Goal: Complete application form

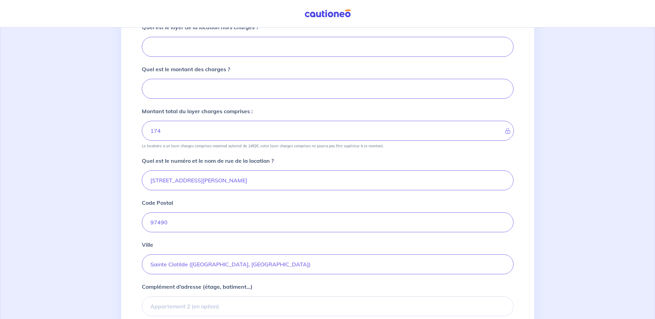
scroll to position [208, 0]
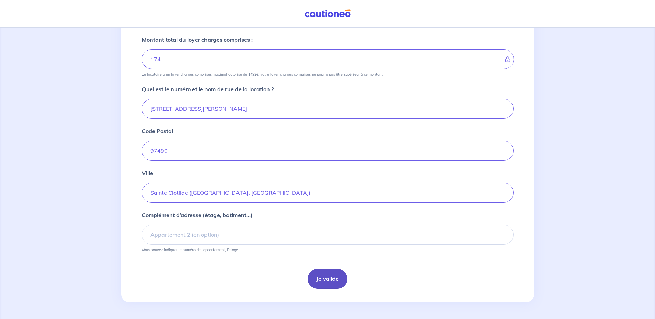
click at [323, 279] on button "Je valide" at bounding box center [328, 279] width 40 height 20
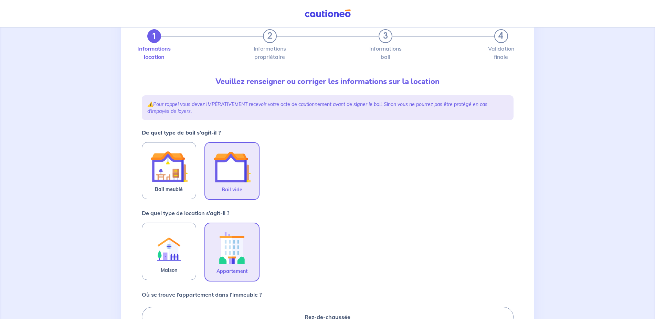
scroll to position [70, 0]
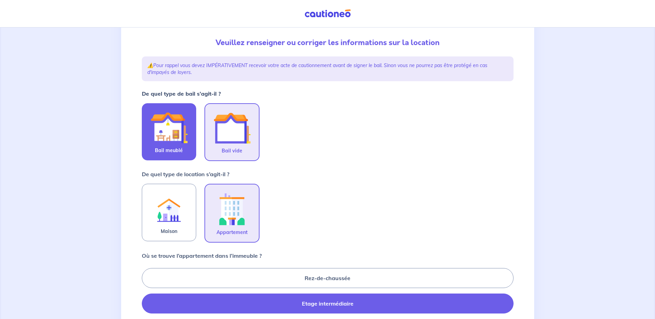
click at [168, 143] on img at bounding box center [169, 127] width 37 height 37
click at [0, 0] on input "Bail meublé" at bounding box center [0, 0] width 0 height 0
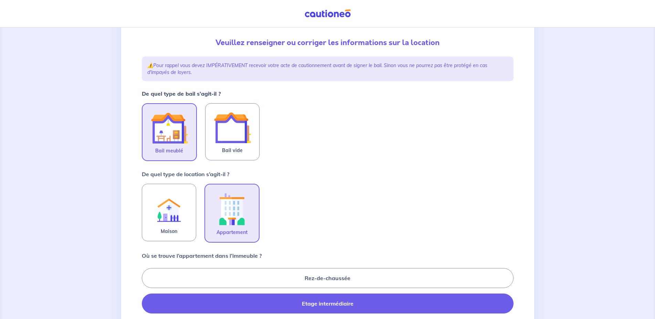
click at [240, 218] on img at bounding box center [232, 209] width 37 height 38
click at [0, 0] on input "Appartement" at bounding box center [0, 0] width 0 height 0
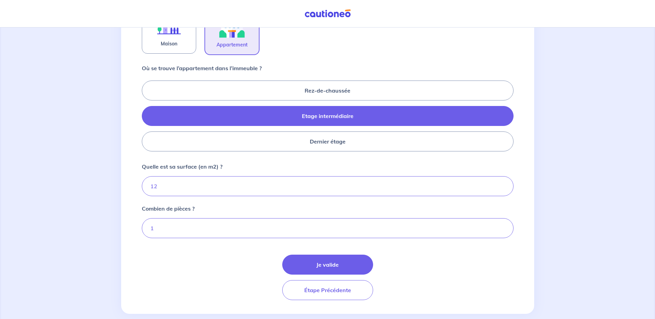
scroll to position [269, 0]
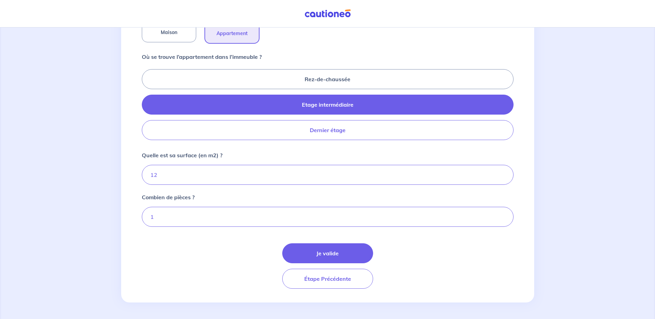
click at [362, 128] on label "Dernier étage" at bounding box center [328, 130] width 372 height 20
click at [146, 107] on input "Dernier étage" at bounding box center [144, 104] width 4 height 4
radio input "true"
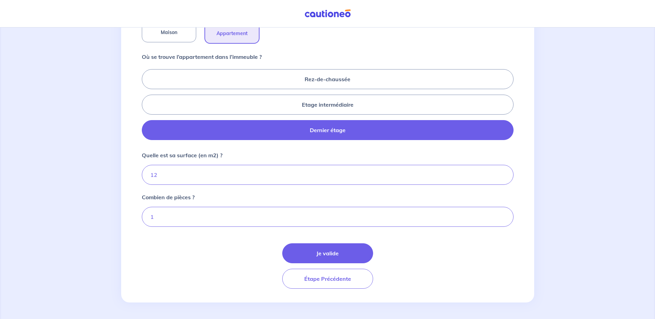
click at [362, 128] on label "Dernier étage" at bounding box center [328, 130] width 372 height 20
click at [146, 107] on input "Dernier étage" at bounding box center [144, 104] width 4 height 4
click at [288, 108] on label "Etage intermédiaire" at bounding box center [328, 105] width 372 height 20
click at [146, 107] on input "Etage intermédiaire" at bounding box center [144, 104] width 4 height 4
radio input "true"
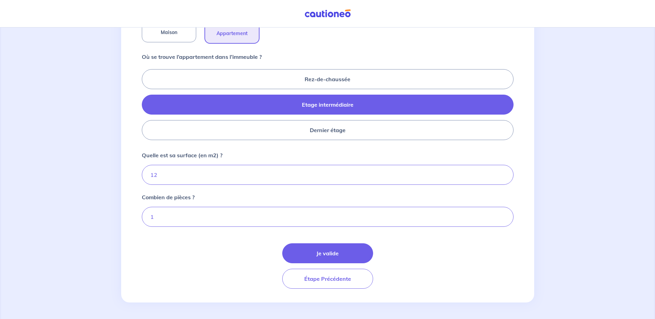
click at [316, 107] on label "Etage intermédiaire" at bounding box center [328, 105] width 372 height 20
click at [146, 107] on input "Etage intermédiaire" at bounding box center [144, 104] width 4 height 4
click at [395, 128] on label "Dernier étage" at bounding box center [328, 130] width 372 height 20
click at [146, 107] on input "Dernier étage" at bounding box center [144, 104] width 4 height 4
radio input "true"
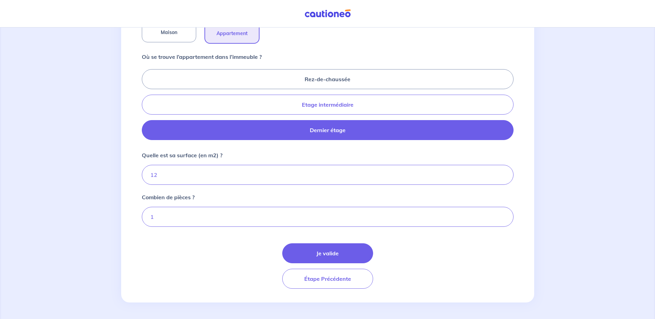
click at [382, 112] on label "Etage intermédiaire" at bounding box center [328, 105] width 372 height 20
click at [146, 107] on input "Etage intermédiaire" at bounding box center [144, 104] width 4 height 4
radio input "true"
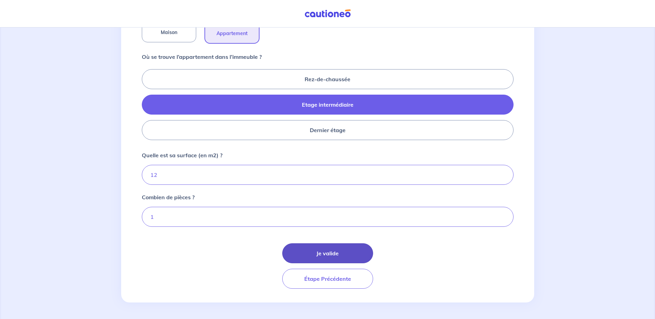
click at [321, 255] on button "Je valide" at bounding box center [327, 253] width 91 height 20
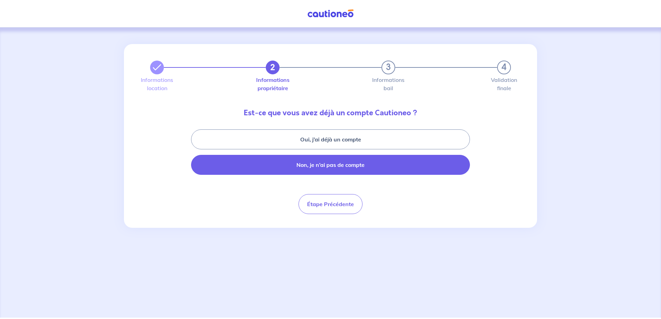
click at [349, 168] on button "Non, je n’ai pas de compte" at bounding box center [330, 165] width 279 height 20
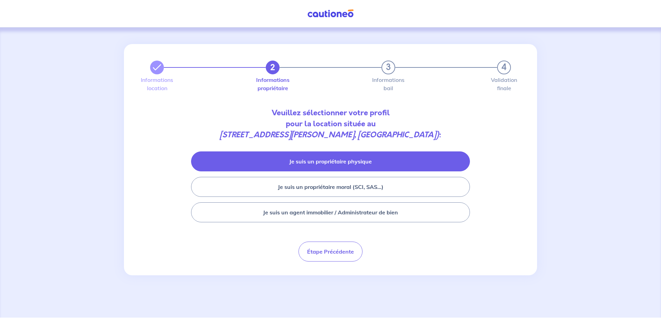
click at [386, 157] on button "Je suis un propriétaire physique" at bounding box center [330, 162] width 279 height 20
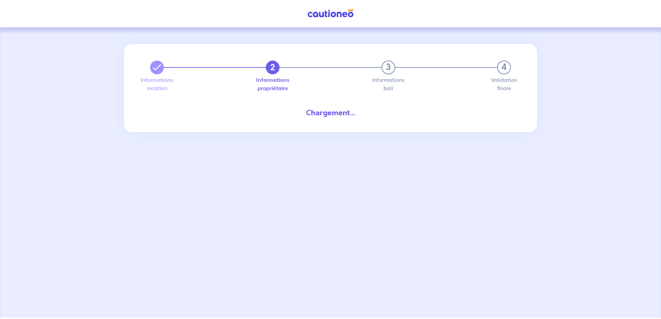
select select "FR"
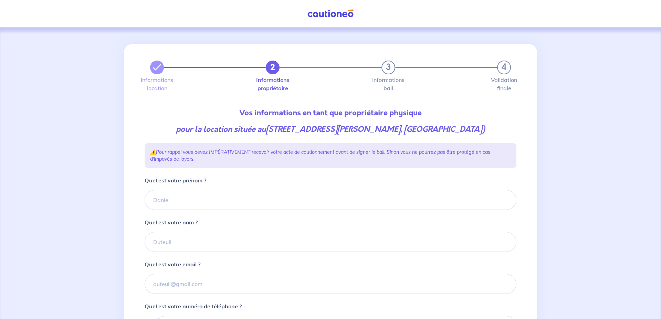
type input "02 62 48 32 17"
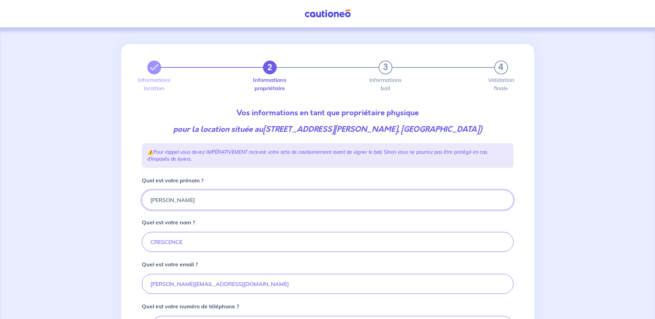
drag, startPoint x: 171, startPoint y: 215, endPoint x: 136, endPoint y: 214, distance: 34.8
click at [142, 210] on input "Quel est votre prénom ?" at bounding box center [328, 200] width 372 height 20
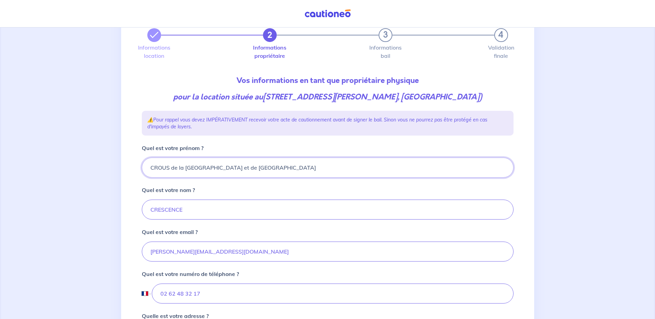
scroll to position [70, 0]
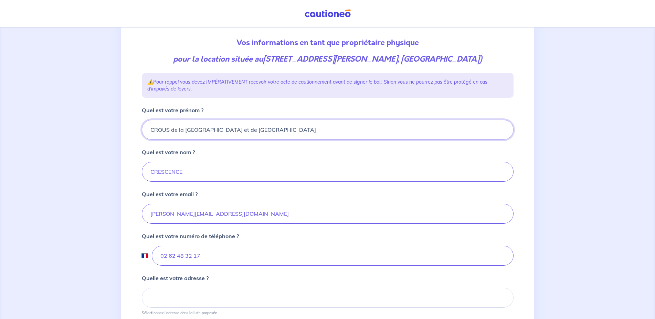
type input "CROUS de la Réunion et de Mayotte"
drag, startPoint x: 198, startPoint y: 185, endPoint x: 106, endPoint y: 174, distance: 92.6
click at [142, 176] on input "Quel est votre nom ?" at bounding box center [328, 172] width 372 height 20
type input "CRESCENCE"
drag, startPoint x: 277, startPoint y: 136, endPoint x: 116, endPoint y: 139, distance: 161.2
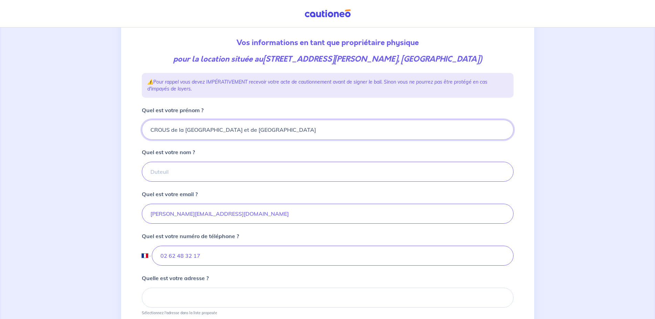
click at [142, 139] on input "CROUS de la Réunion et de Mayotte" at bounding box center [328, 130] width 372 height 20
paste input "CROUS de la Réunion et de Mayotte"
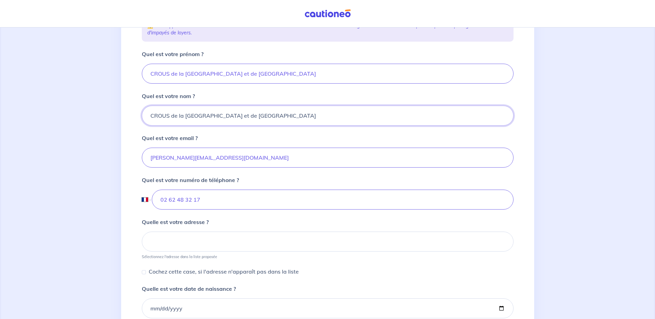
scroll to position [176, 0]
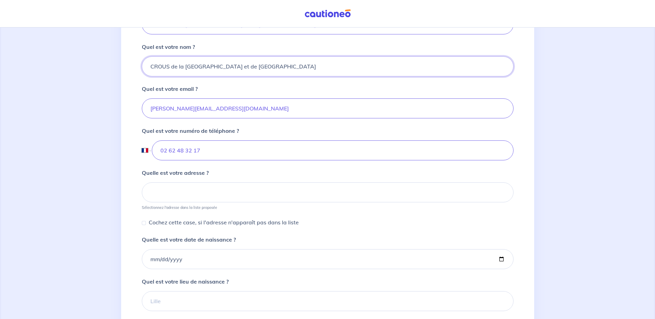
type input "CROUS de la Réunion et de Mayotte"
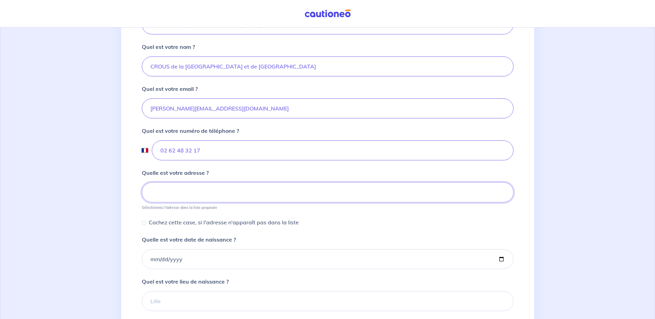
click at [195, 200] on input at bounding box center [328, 193] width 372 height 20
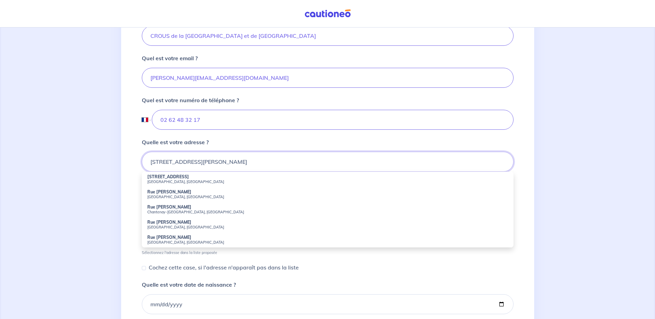
scroll to position [246, 0]
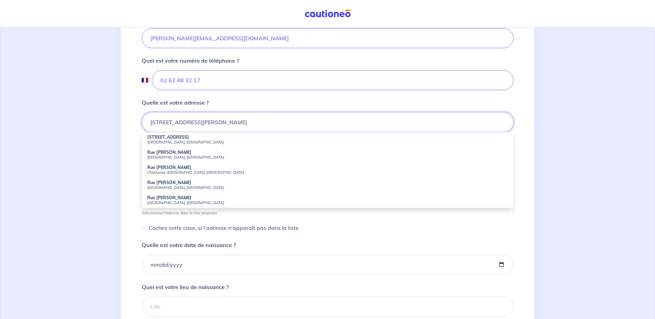
type input "[STREET_ADDRESS][PERSON_NAME]"
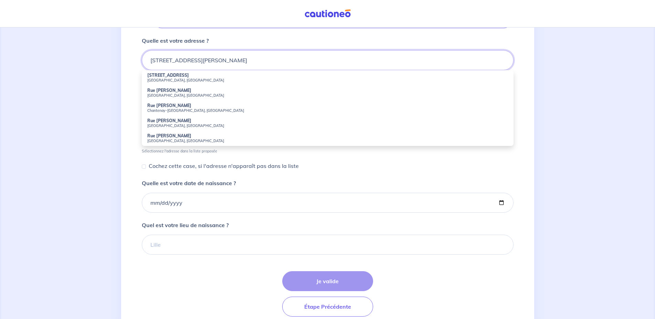
scroll to position [316, 0]
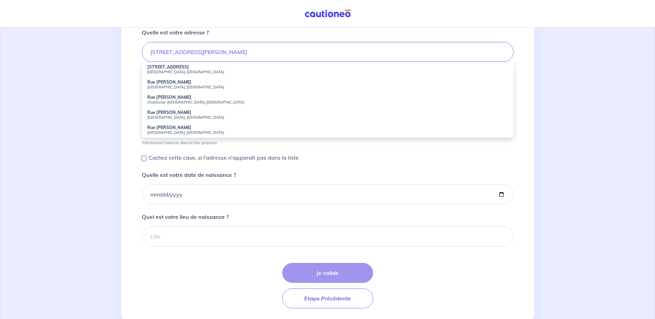
click at [144, 160] on input "Cochez cette case, si l'adresse n'apparaît pas dans la liste" at bounding box center [144, 158] width 4 height 4
checkbox input "true"
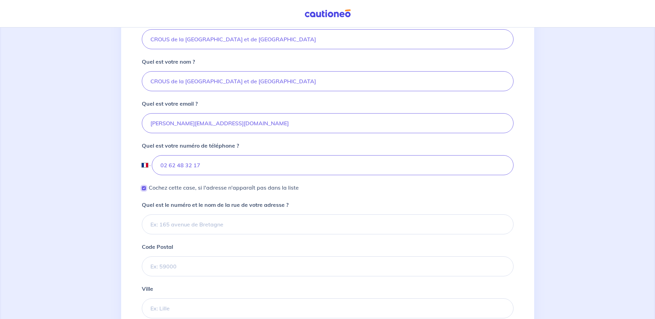
scroll to position [141, 0]
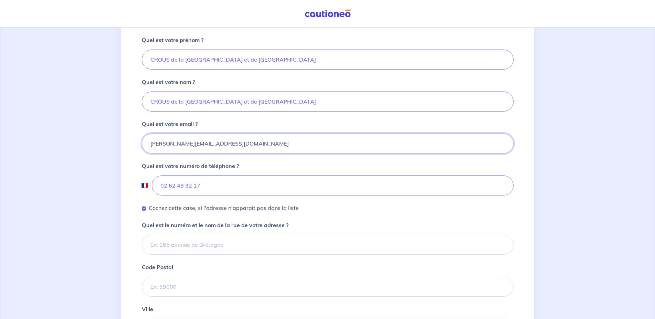
drag, startPoint x: 241, startPoint y: 158, endPoint x: 149, endPoint y: 155, distance: 92.0
click at [149, 154] on input "Quel est votre email ?" at bounding box center [328, 144] width 372 height 20
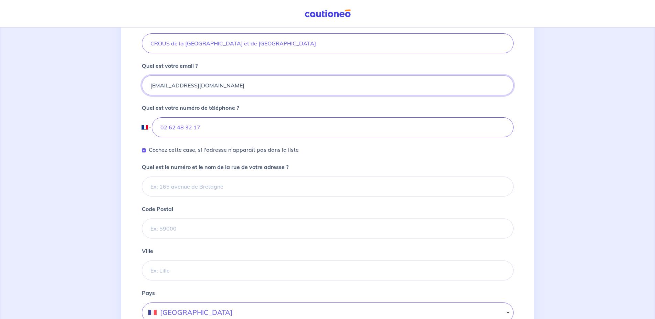
scroll to position [211, 0]
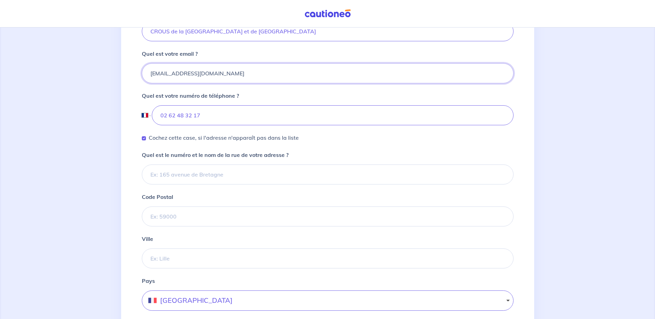
type input "hebergement.nord@crous-reunion.fr"
click at [190, 185] on input "Quel est le numéro et le nom de la rue de votre adresse ?" at bounding box center [328, 175] width 372 height 20
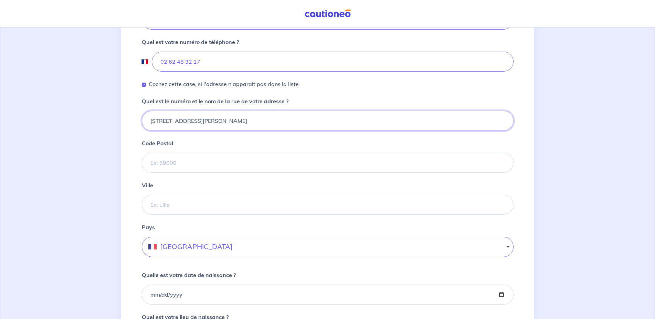
scroll to position [281, 0]
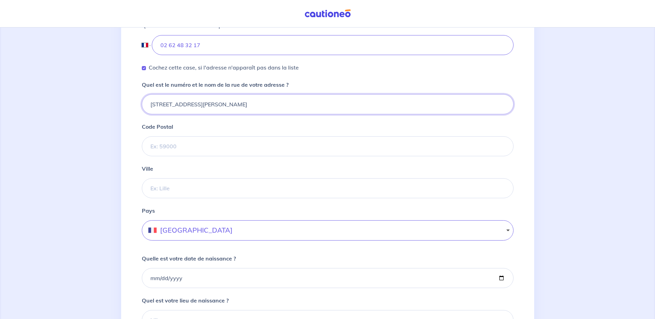
type input "[STREET_ADDRESS][PERSON_NAME]"
click at [221, 156] on input "Code Postal" at bounding box center [328, 146] width 372 height 20
type input "97490"
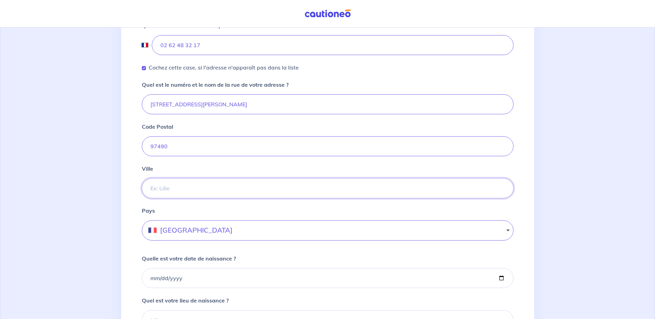
click at [184, 198] on input "Ville" at bounding box center [328, 188] width 372 height 20
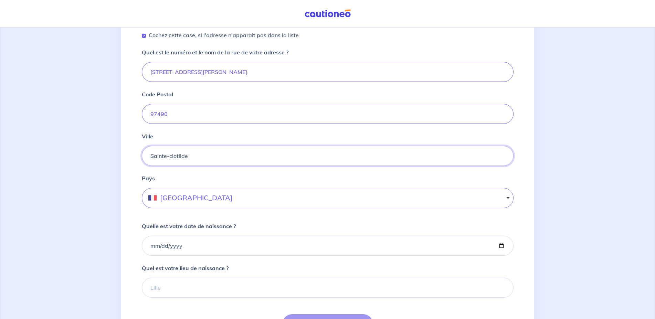
type input "Sainte-clotilde"
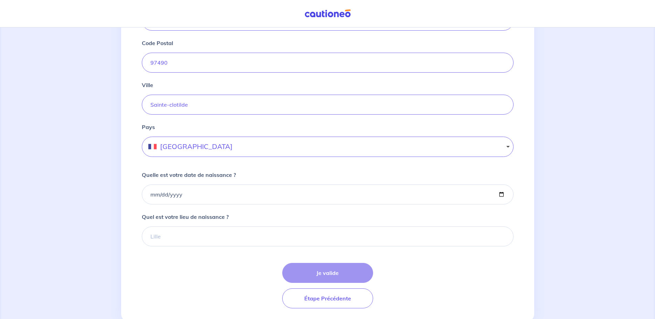
scroll to position [386, 0]
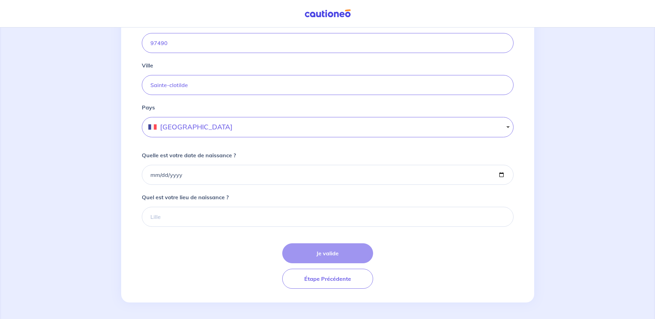
click at [224, 137] on button "France" at bounding box center [328, 127] width 372 height 20
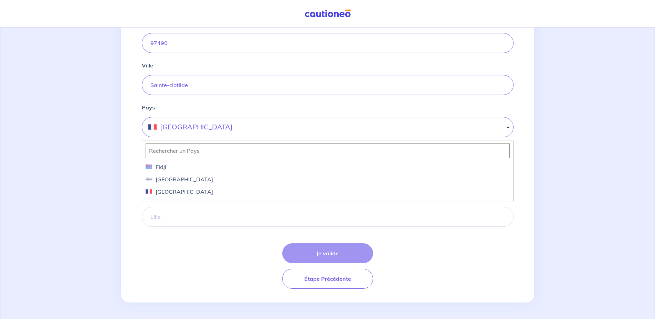
scroll to position [827, 0]
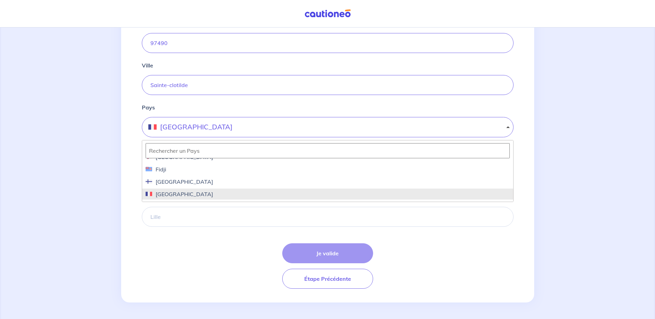
click at [179, 194] on span "France" at bounding box center [328, 194] width 364 height 8
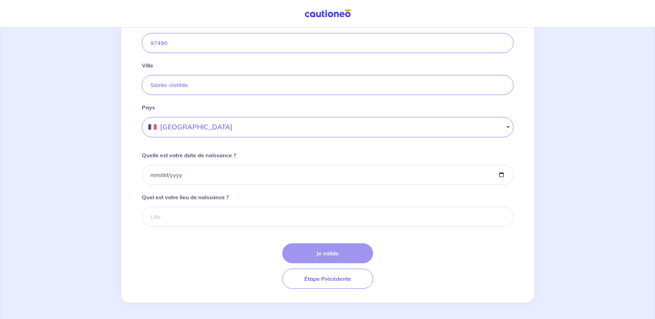
click at [335, 256] on div "Je valide Étape Précédente" at bounding box center [328, 265] width 372 height 45
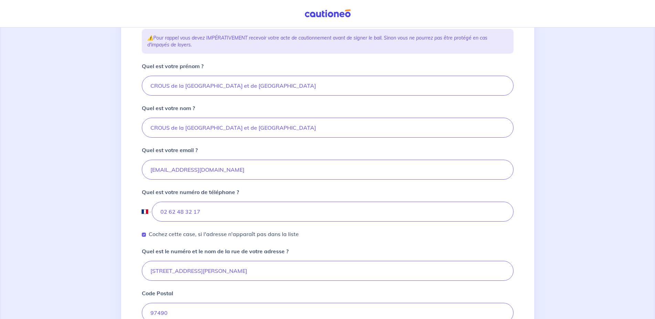
scroll to position [0, 0]
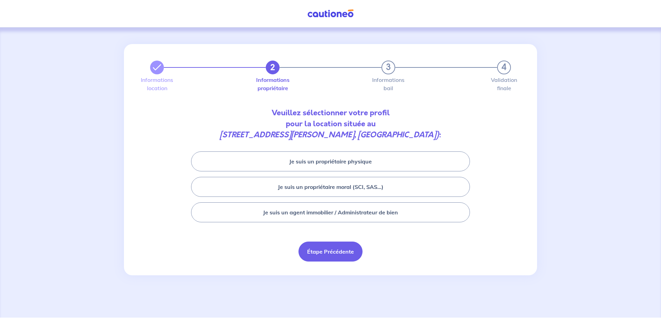
click at [336, 251] on button "Étape Précédente" at bounding box center [331, 252] width 64 height 20
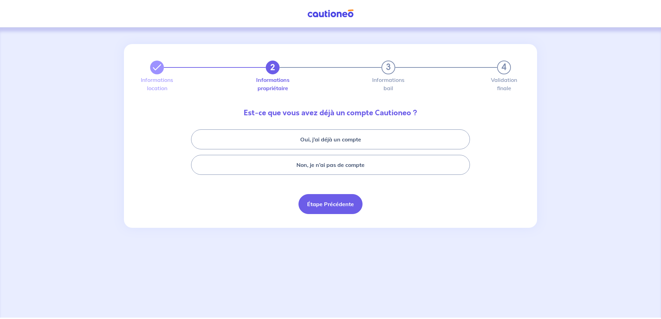
click at [336, 199] on button "Étape Précédente" at bounding box center [331, 204] width 64 height 20
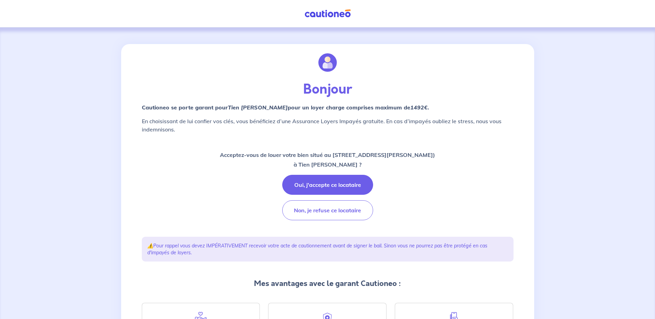
scroll to position [87, 0]
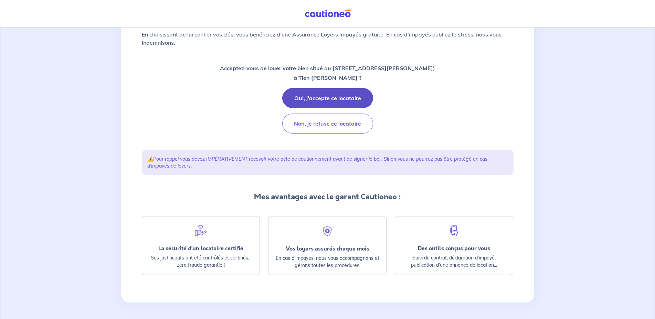
click at [340, 99] on button "Oui, j'accepte ce locataire" at bounding box center [327, 98] width 91 height 20
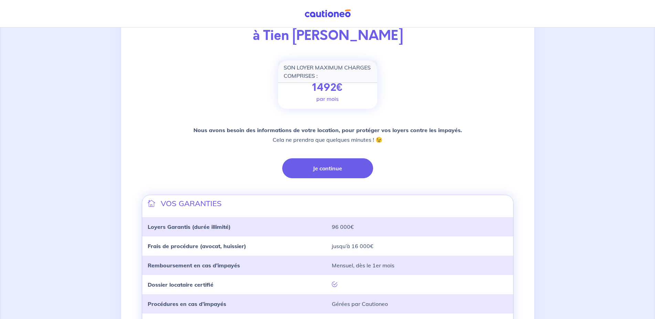
scroll to position [105, 0]
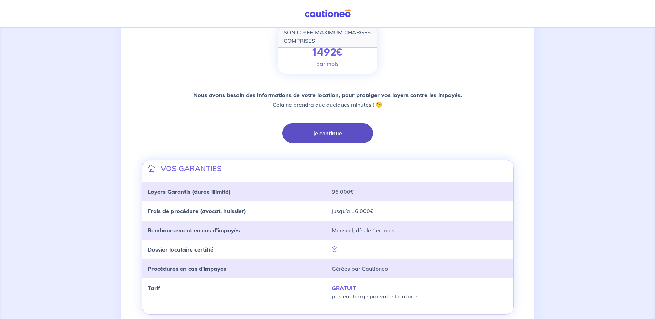
click at [344, 134] on button "Je continue" at bounding box center [327, 133] width 91 height 20
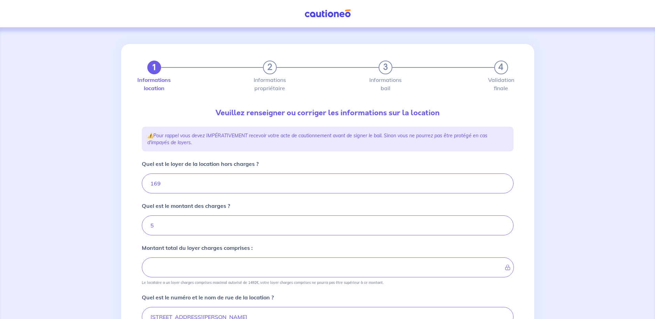
type input "174"
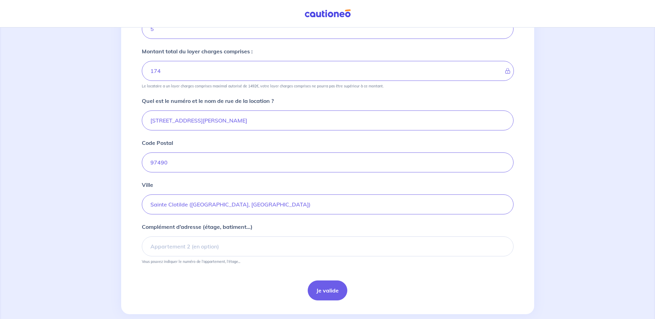
scroll to position [208, 0]
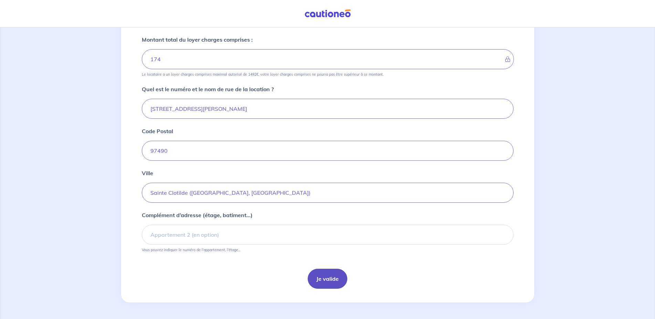
click at [322, 284] on button "Je valide" at bounding box center [328, 279] width 40 height 20
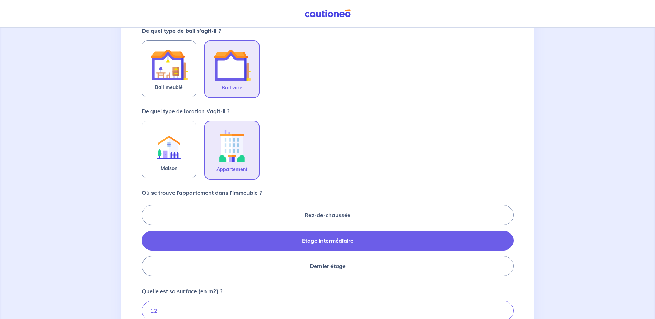
scroll to position [141, 0]
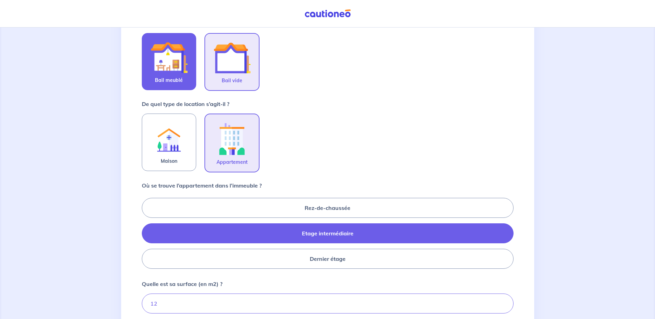
click at [165, 82] on span "Bail meublé" at bounding box center [169, 80] width 28 height 8
click at [0, 0] on input "Bail meublé" at bounding box center [0, 0] width 0 height 0
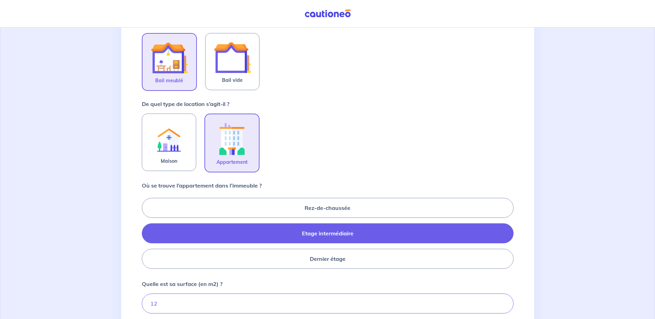
click at [240, 162] on span "Appartement" at bounding box center [232, 162] width 31 height 8
click at [0, 0] on input "Appartement" at bounding box center [0, 0] width 0 height 0
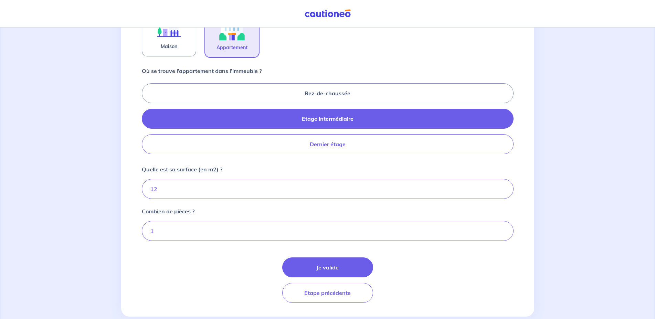
scroll to position [269, 0]
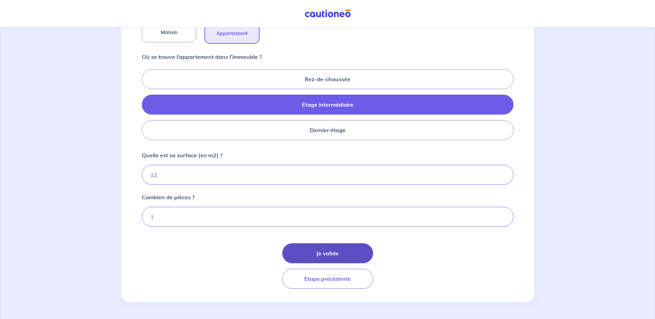
click at [335, 257] on button "Je valide" at bounding box center [327, 253] width 91 height 20
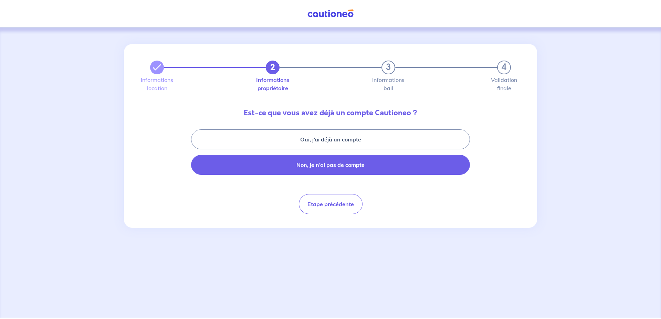
click at [347, 166] on button "Non, je n’ai pas de compte" at bounding box center [330, 165] width 279 height 20
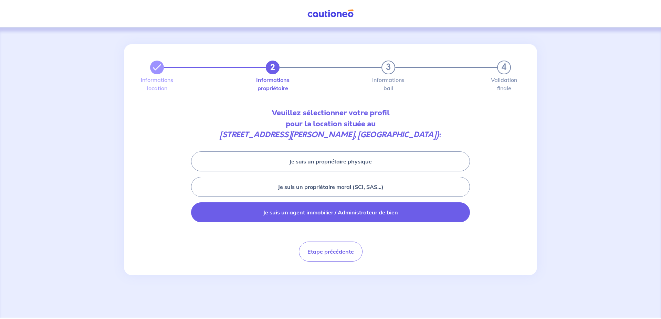
click at [377, 214] on button "Je suis un agent immobilier / Administrateur de bien" at bounding box center [330, 213] width 279 height 20
